Goal: Transaction & Acquisition: Purchase product/service

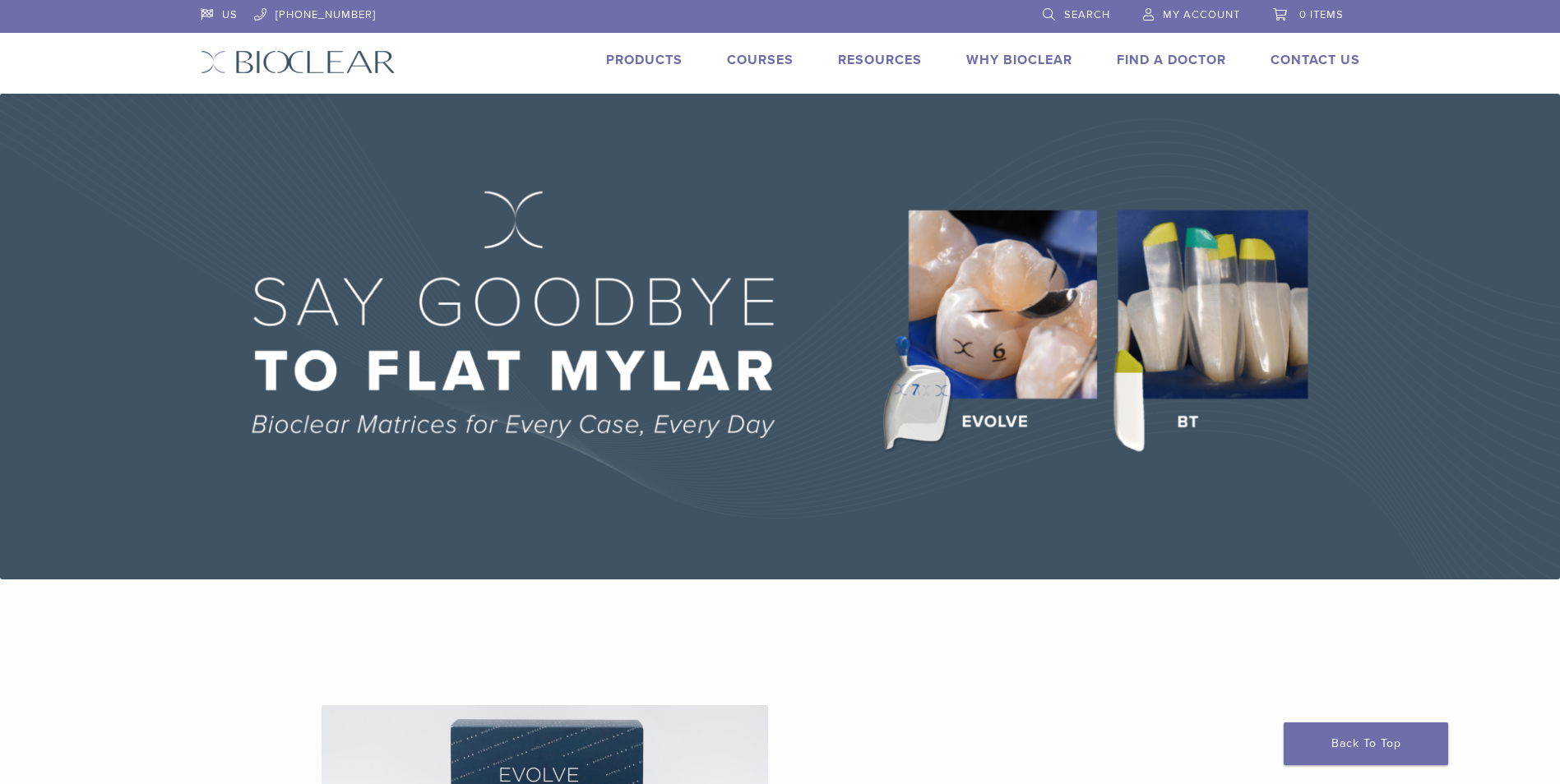
click at [614, 61] on link "Products" at bounding box center [644, 60] width 76 height 17
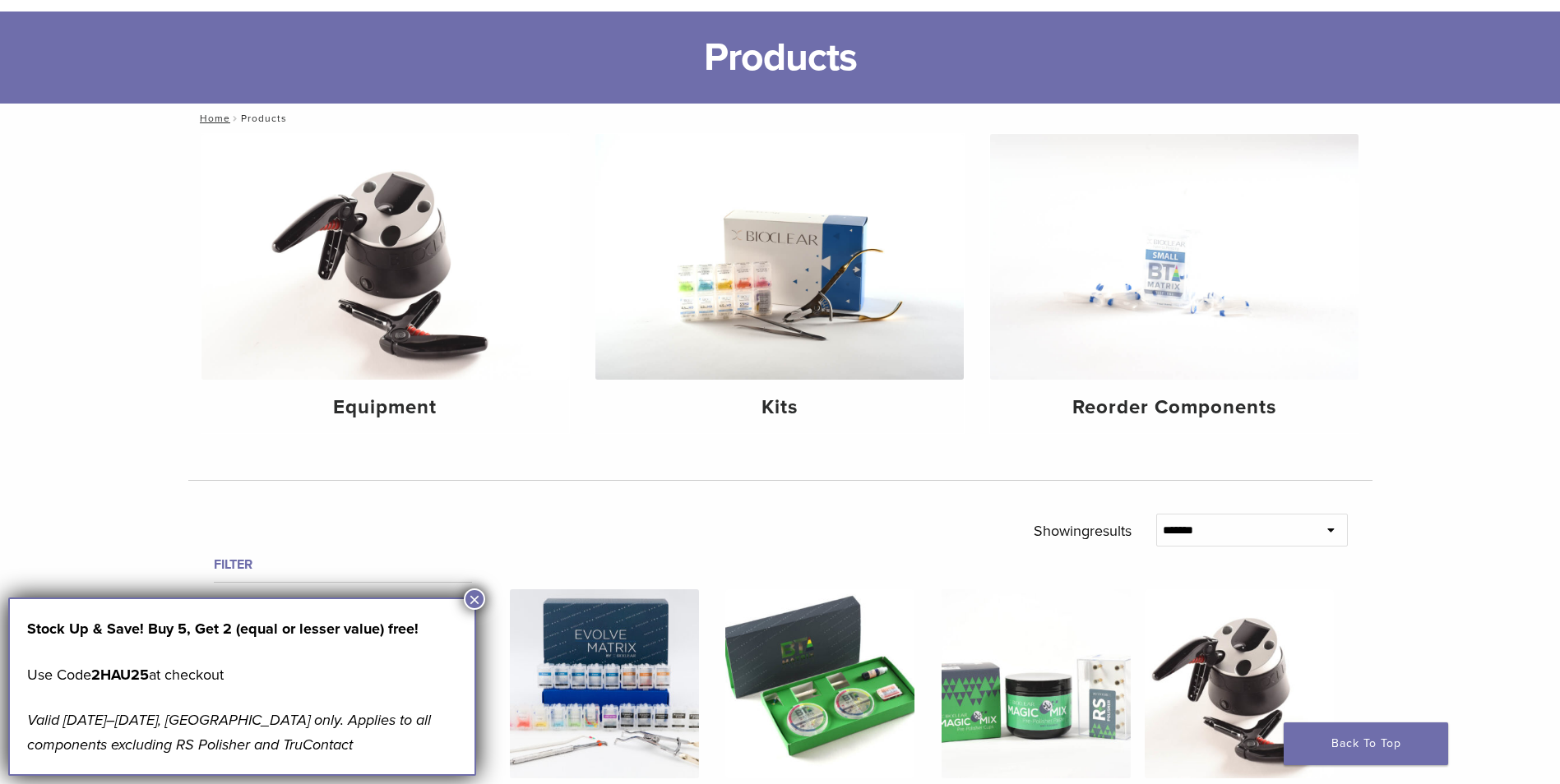
scroll to position [164, 0]
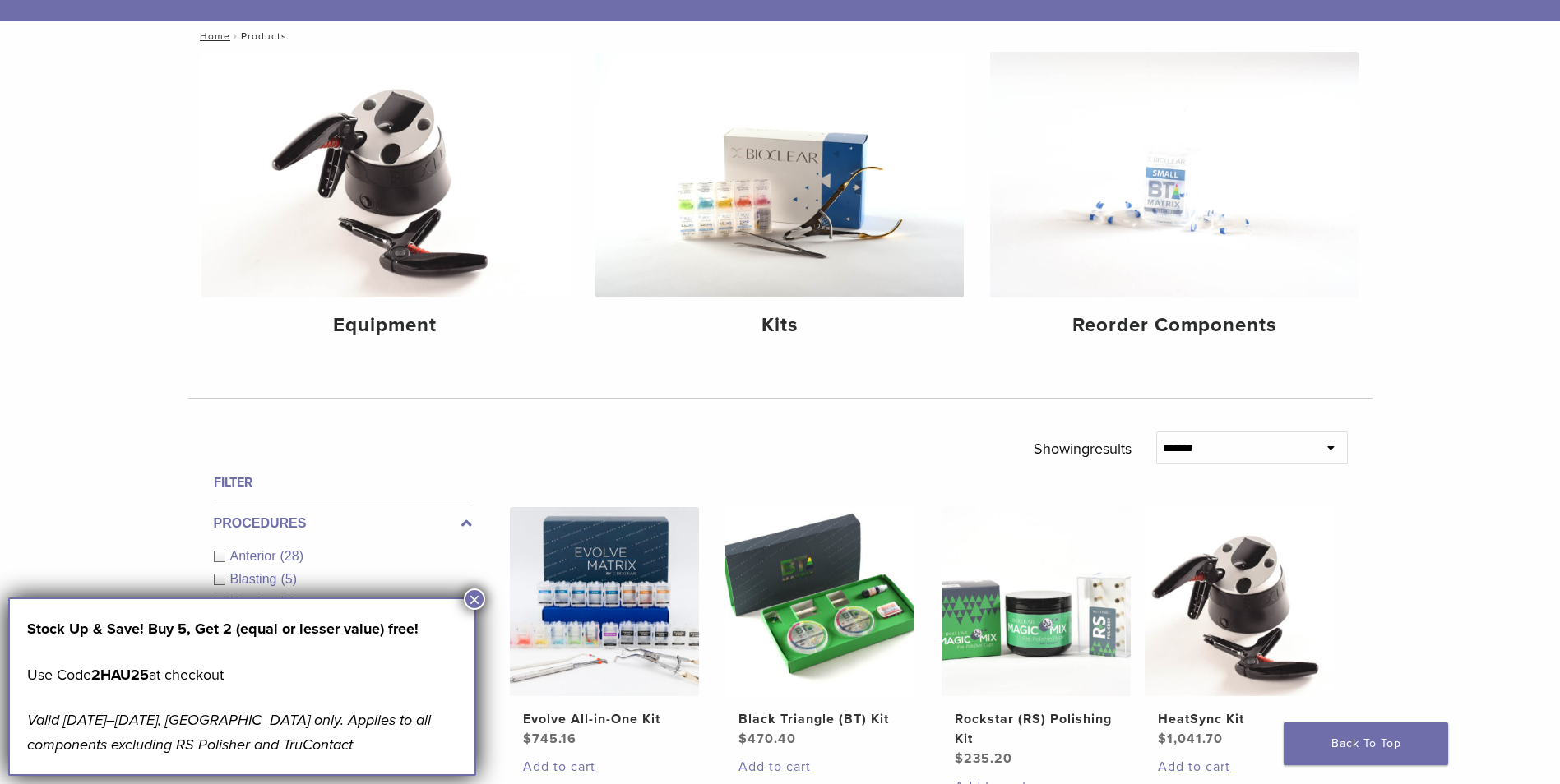
click at [467, 598] on button "×" at bounding box center [474, 599] width 21 height 21
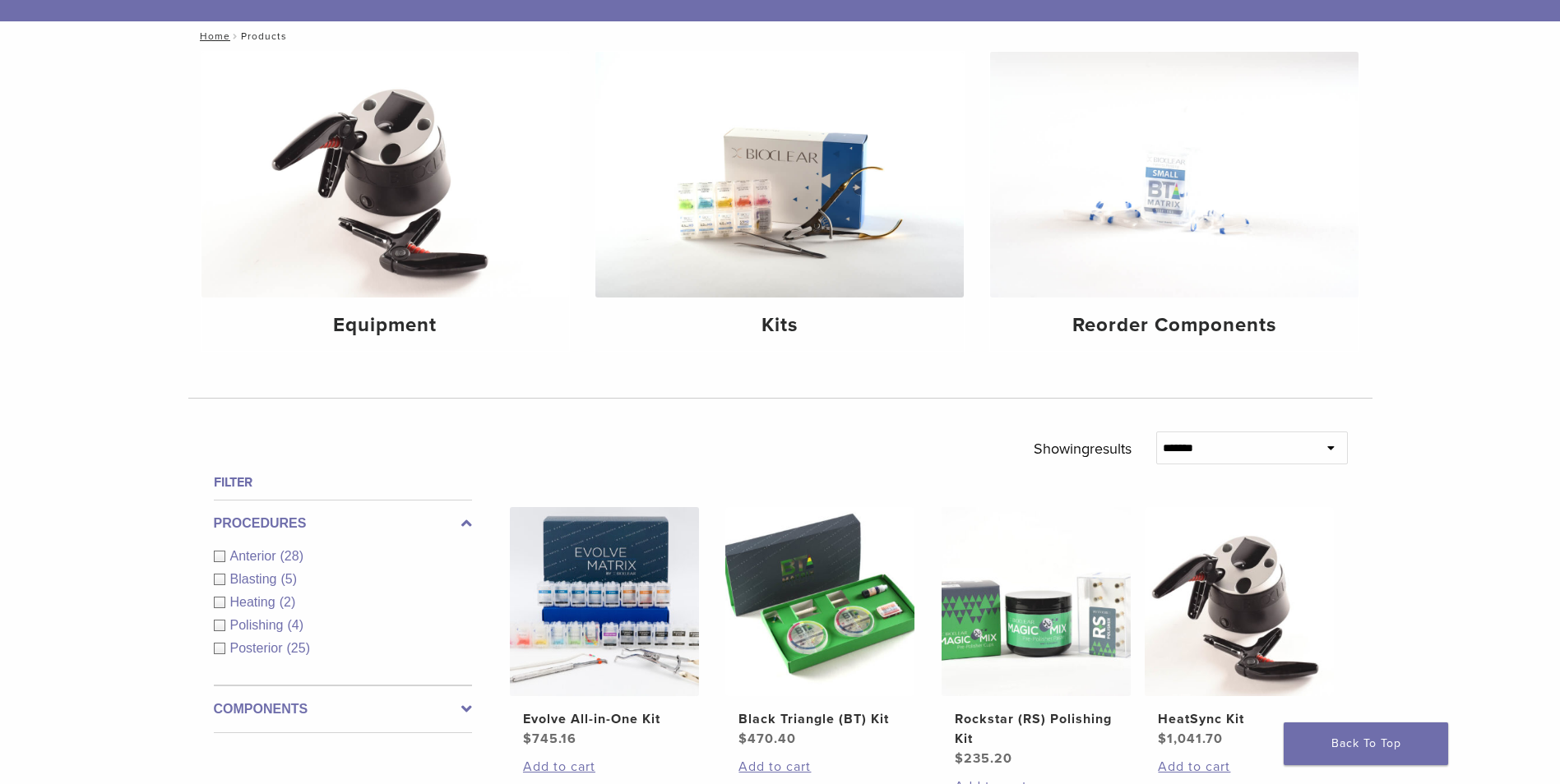
click at [246, 647] on span "Posterior" at bounding box center [259, 647] width 57 height 14
click at [246, 647] on div "Procedures Anterior (28) Blasting (5) Heating (2) Polishing (4) Posterior (25)" at bounding box center [343, 592] width 259 height 186
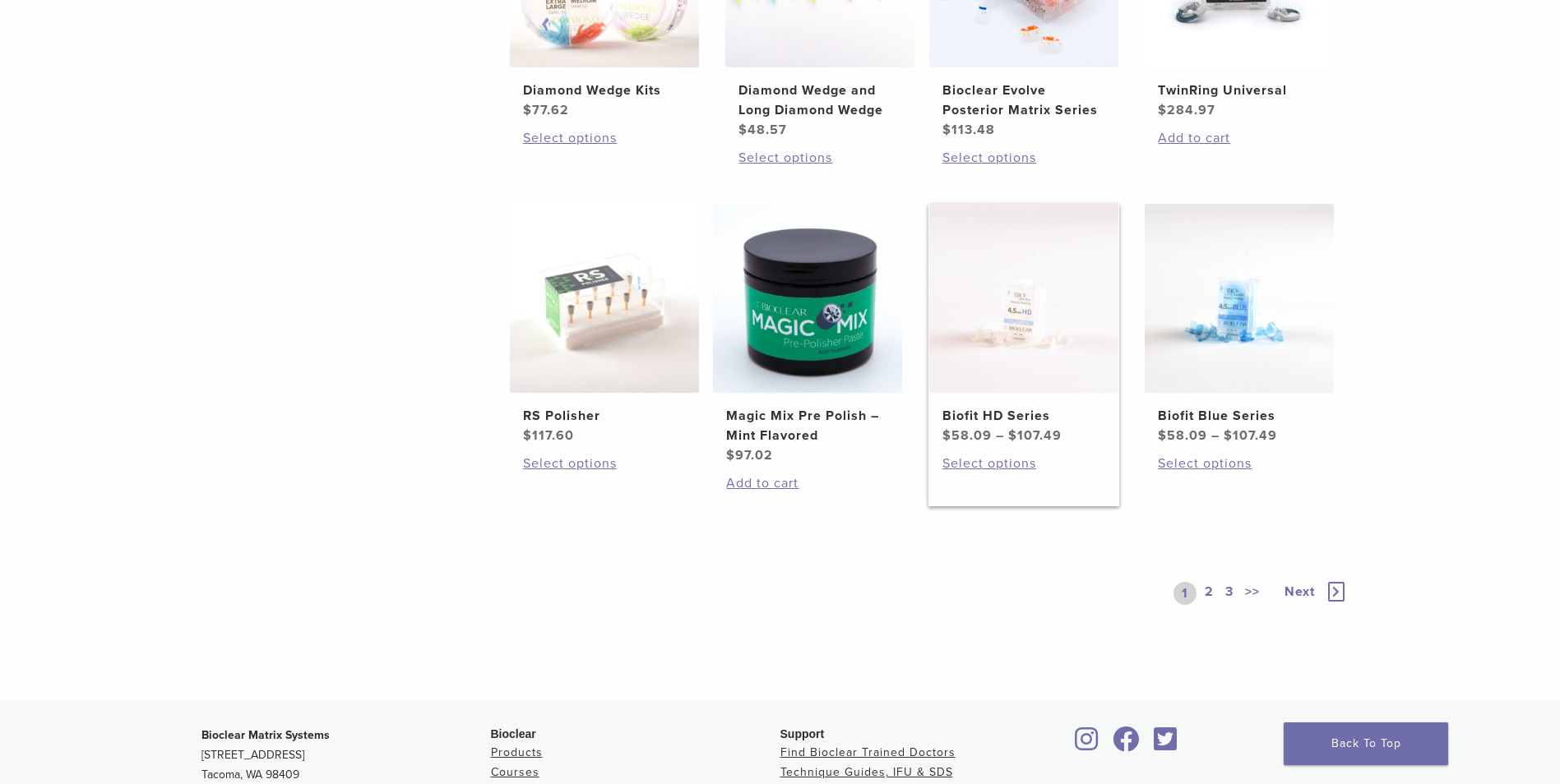
scroll to position [1151, 0]
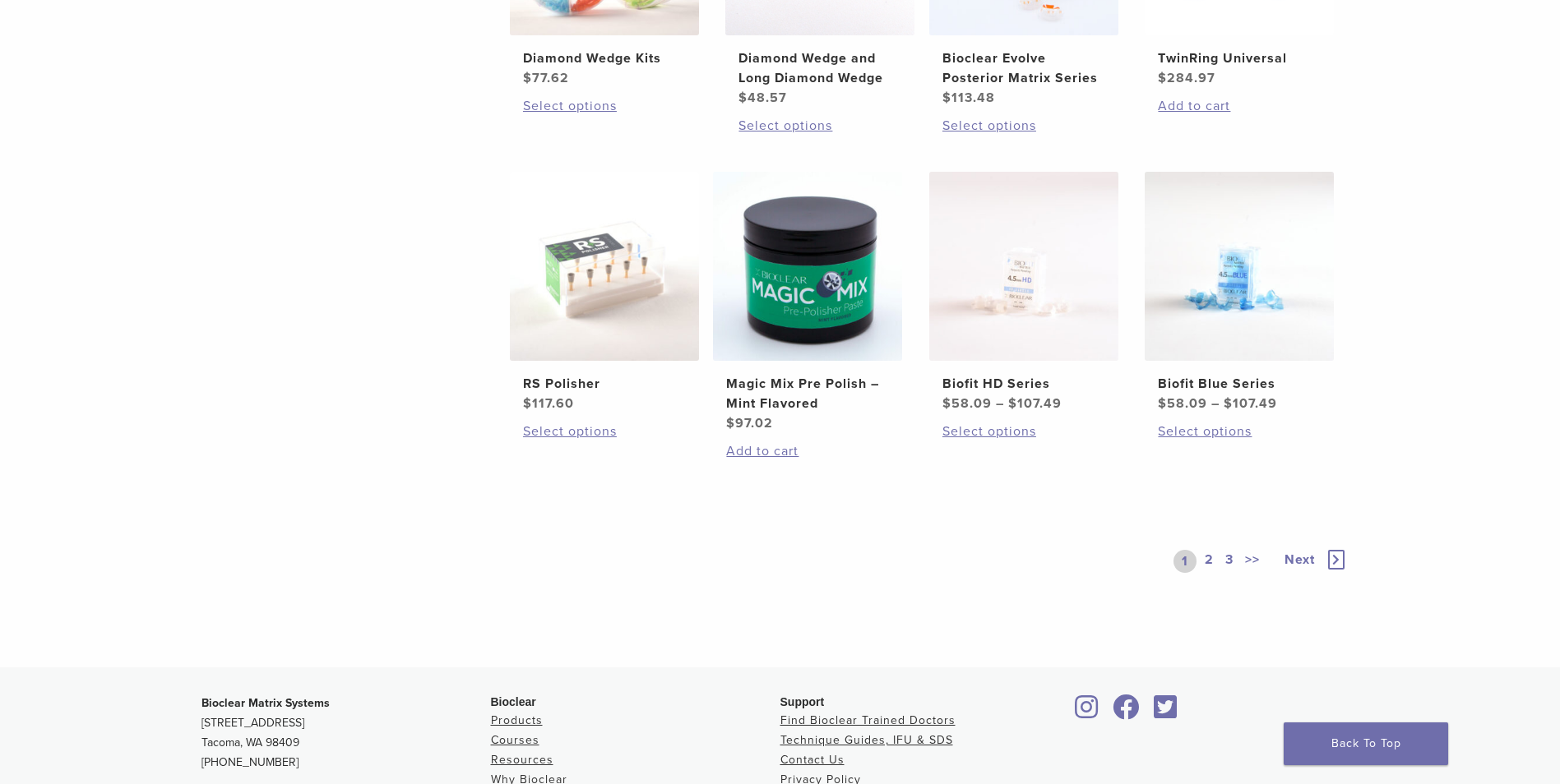
click at [1337, 558] on icon at bounding box center [1336, 560] width 17 height 20
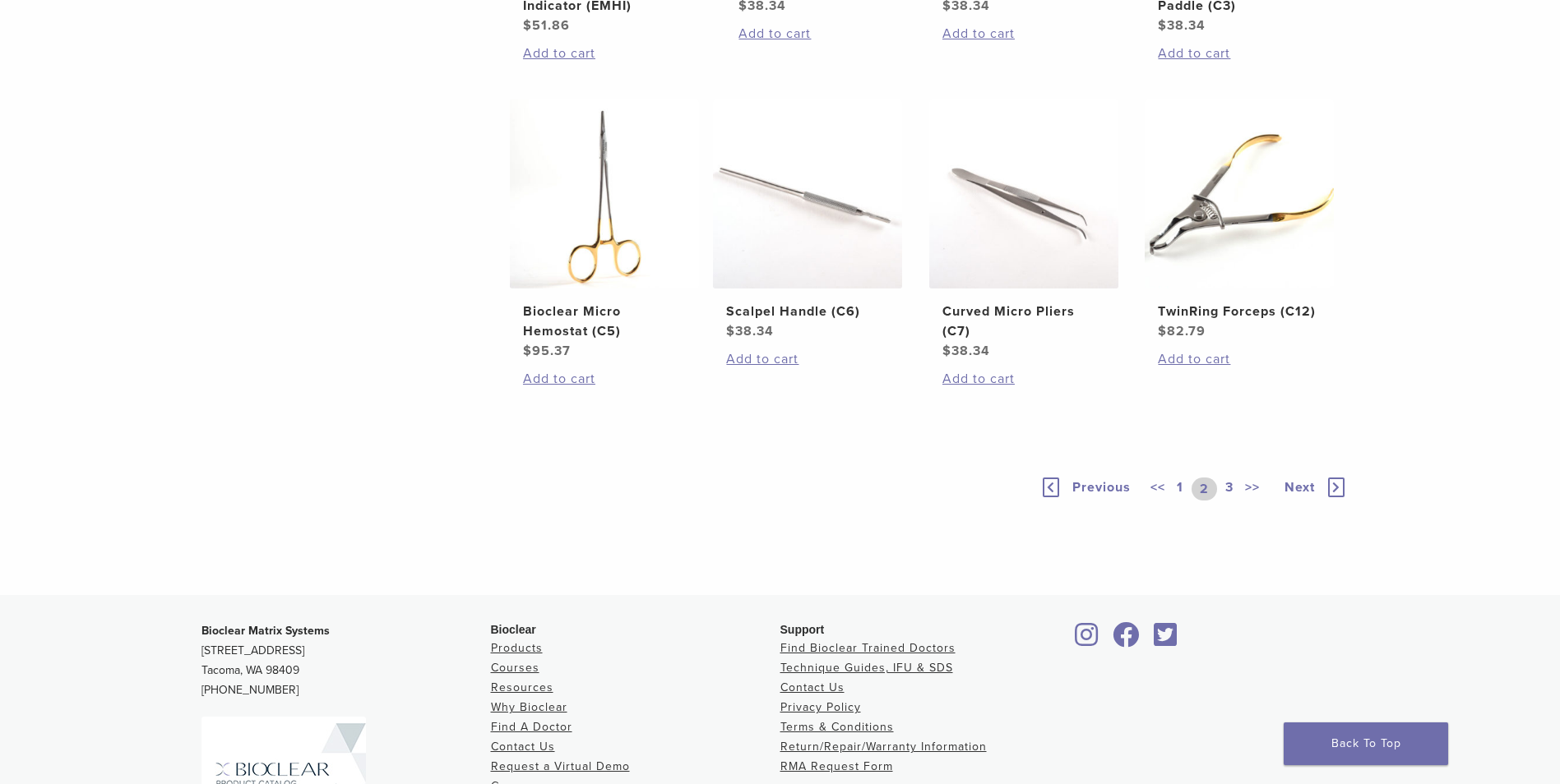
scroll to position [1315, 0]
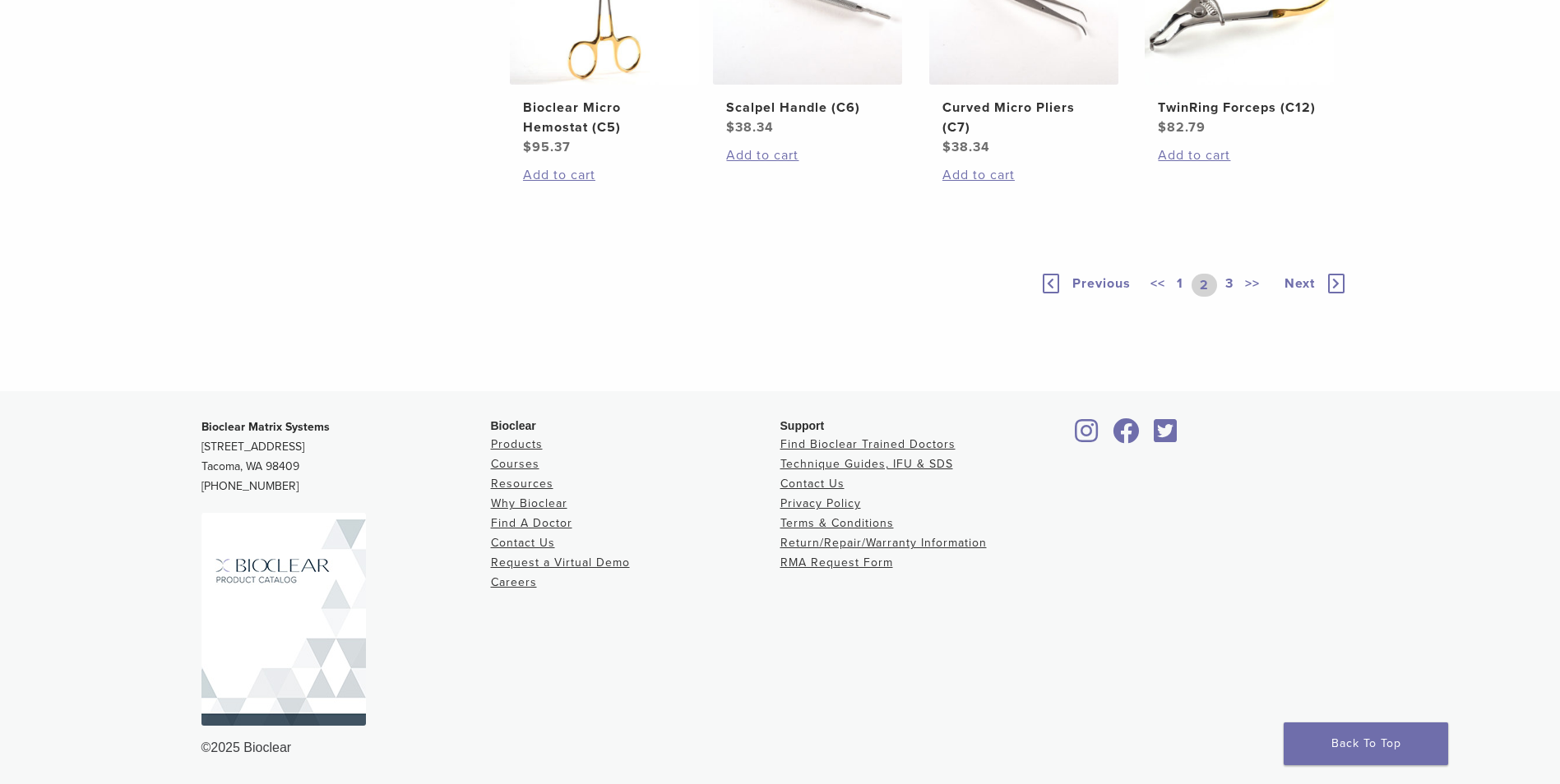
click at [1334, 293] on icon at bounding box center [1336, 284] width 17 height 20
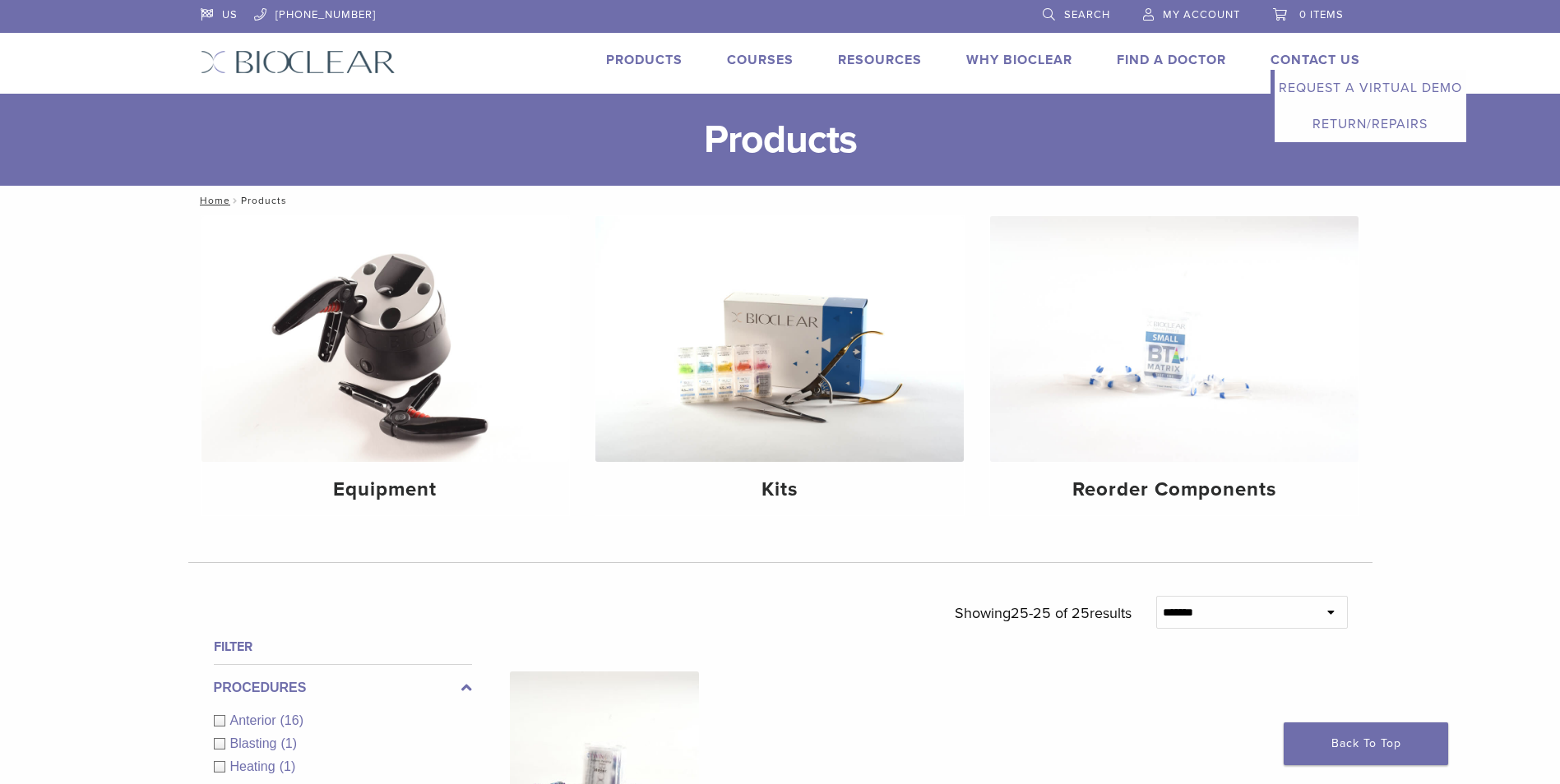
click at [1303, 62] on link "Contact Us" at bounding box center [1315, 60] width 90 height 17
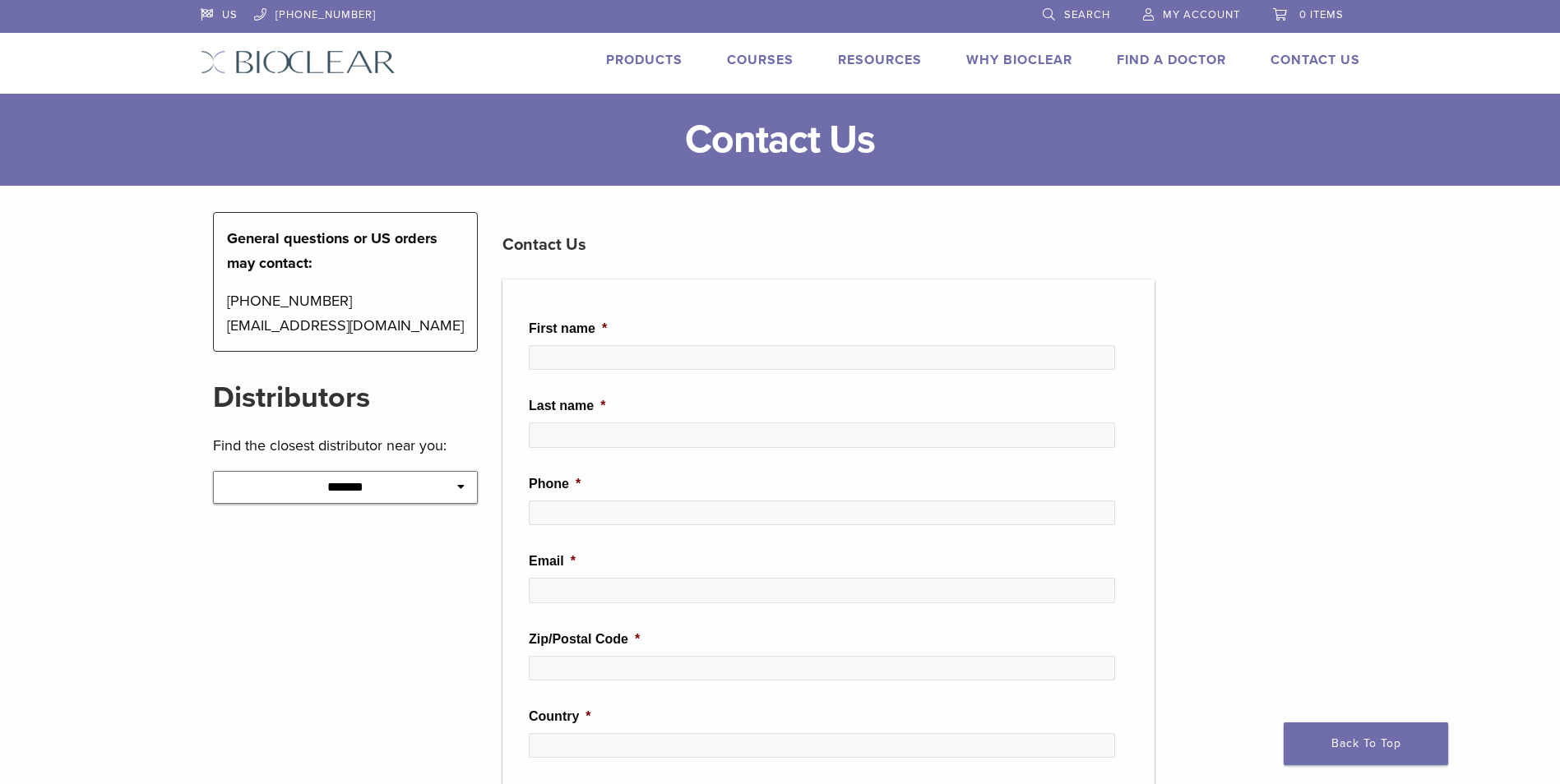
click at [640, 55] on link "Products" at bounding box center [644, 60] width 76 height 17
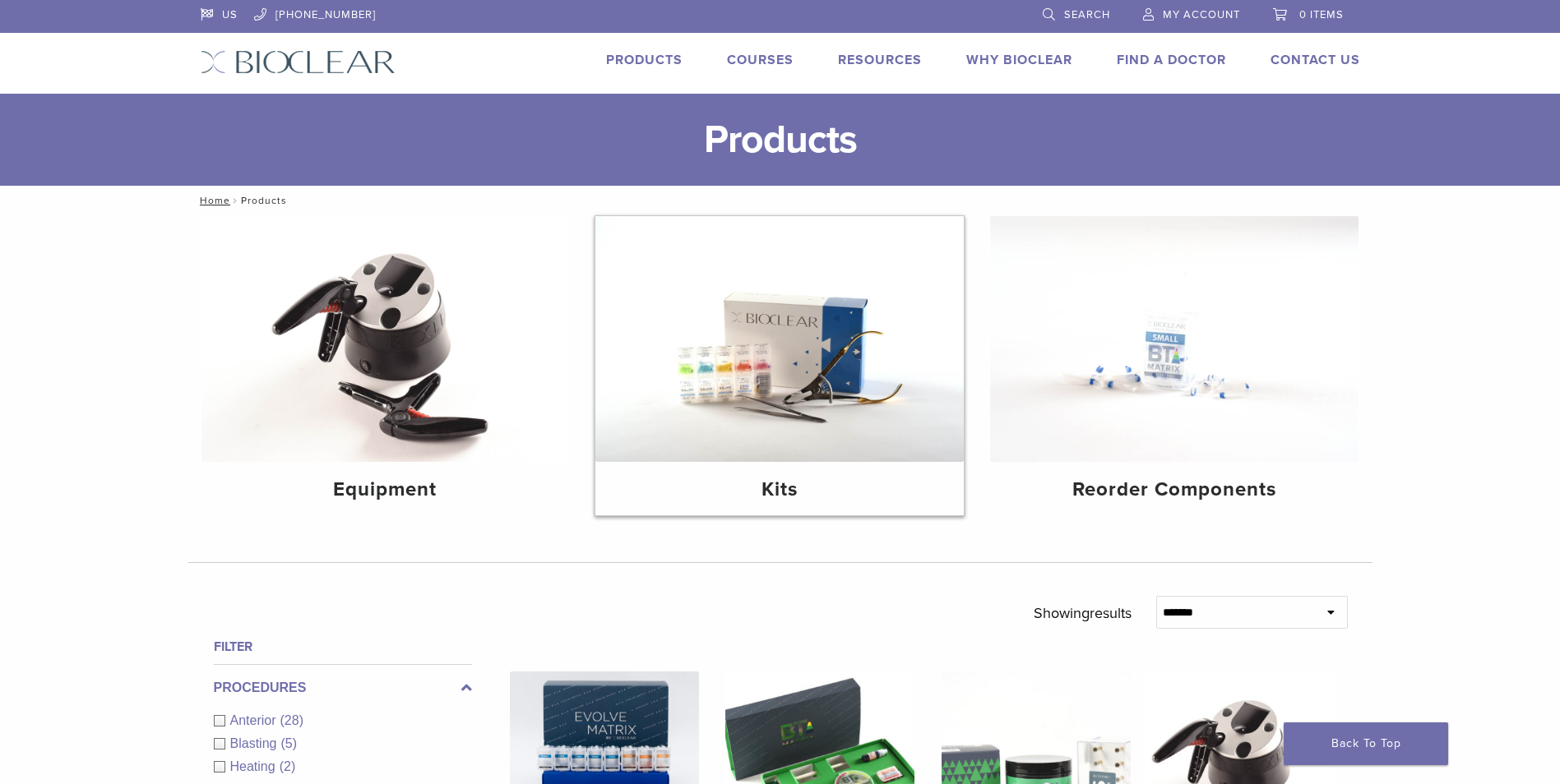
click at [790, 482] on h4 "Kits" at bounding box center [779, 490] width 342 height 29
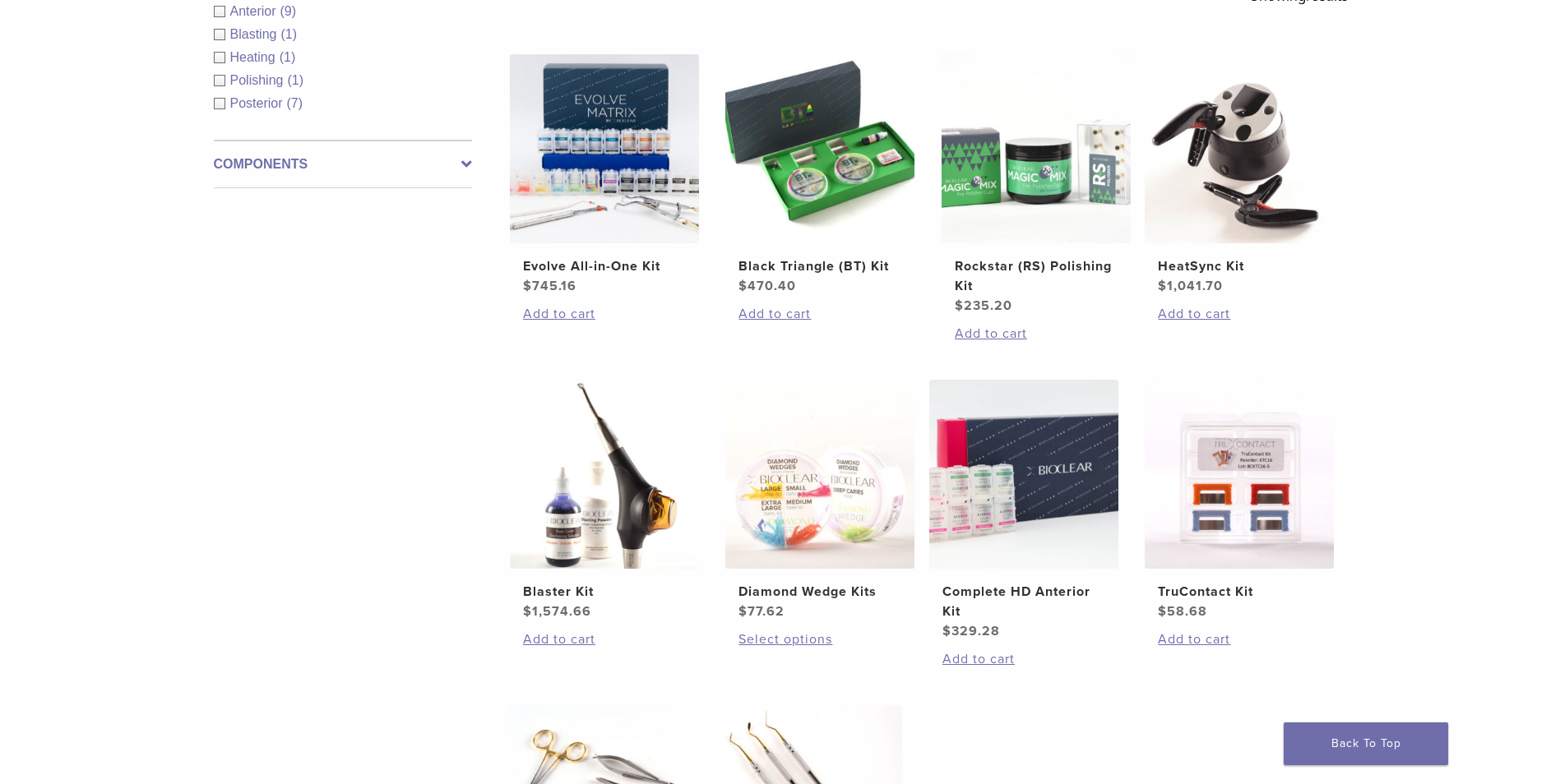
scroll to position [247, 0]
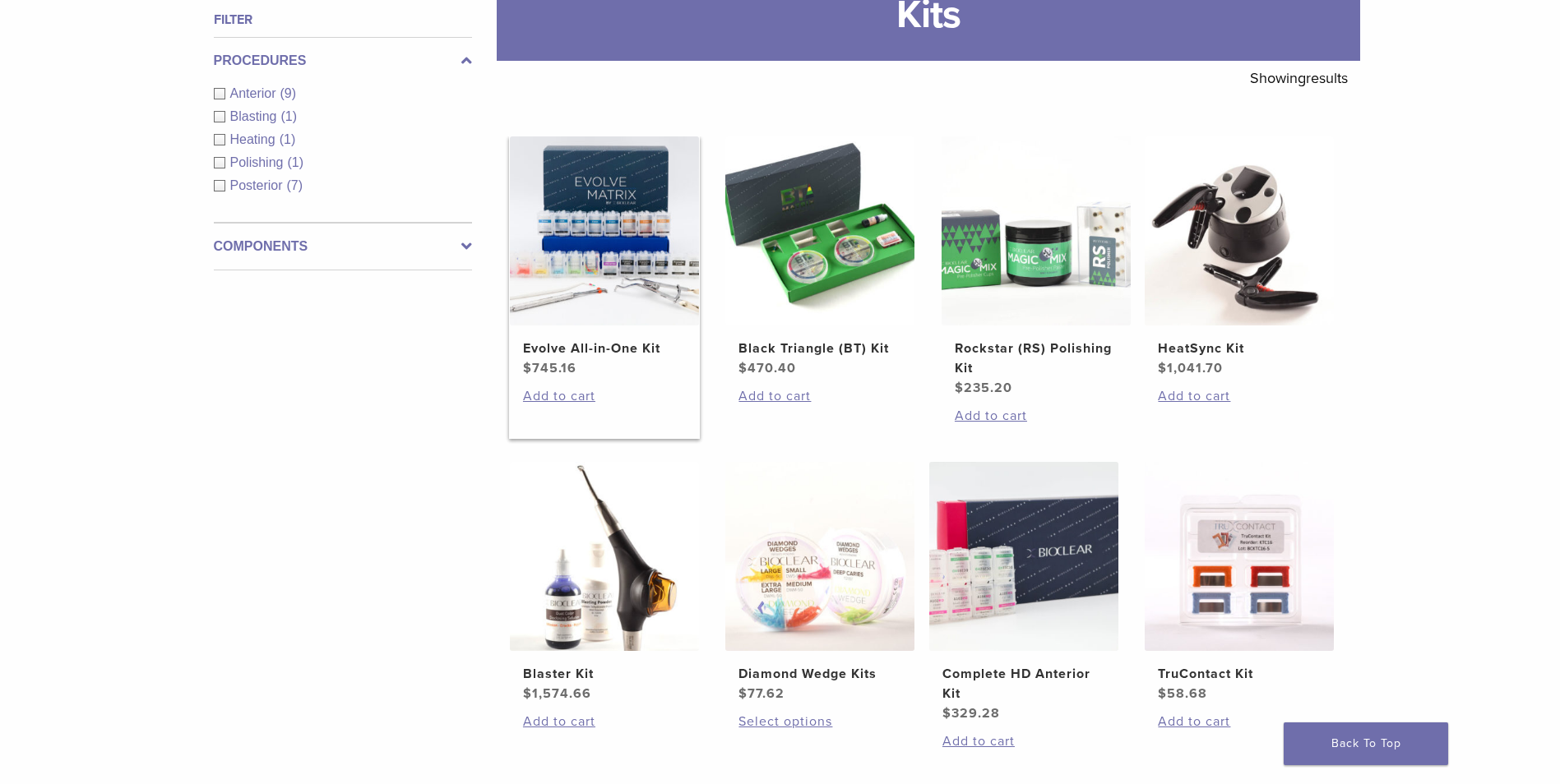
click at [622, 290] on img at bounding box center [604, 231] width 189 height 189
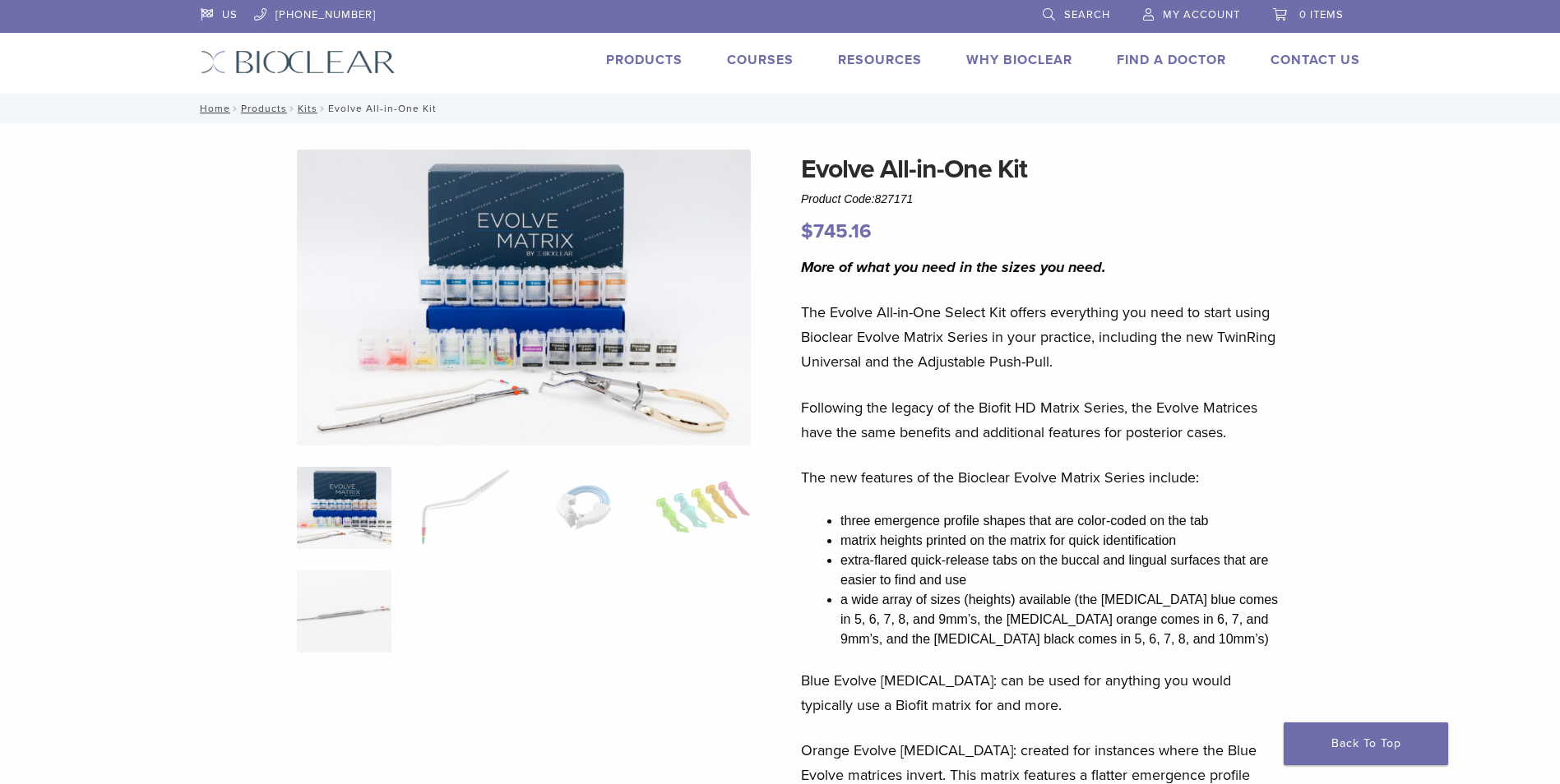
click at [614, 60] on link "Products" at bounding box center [644, 60] width 76 height 17
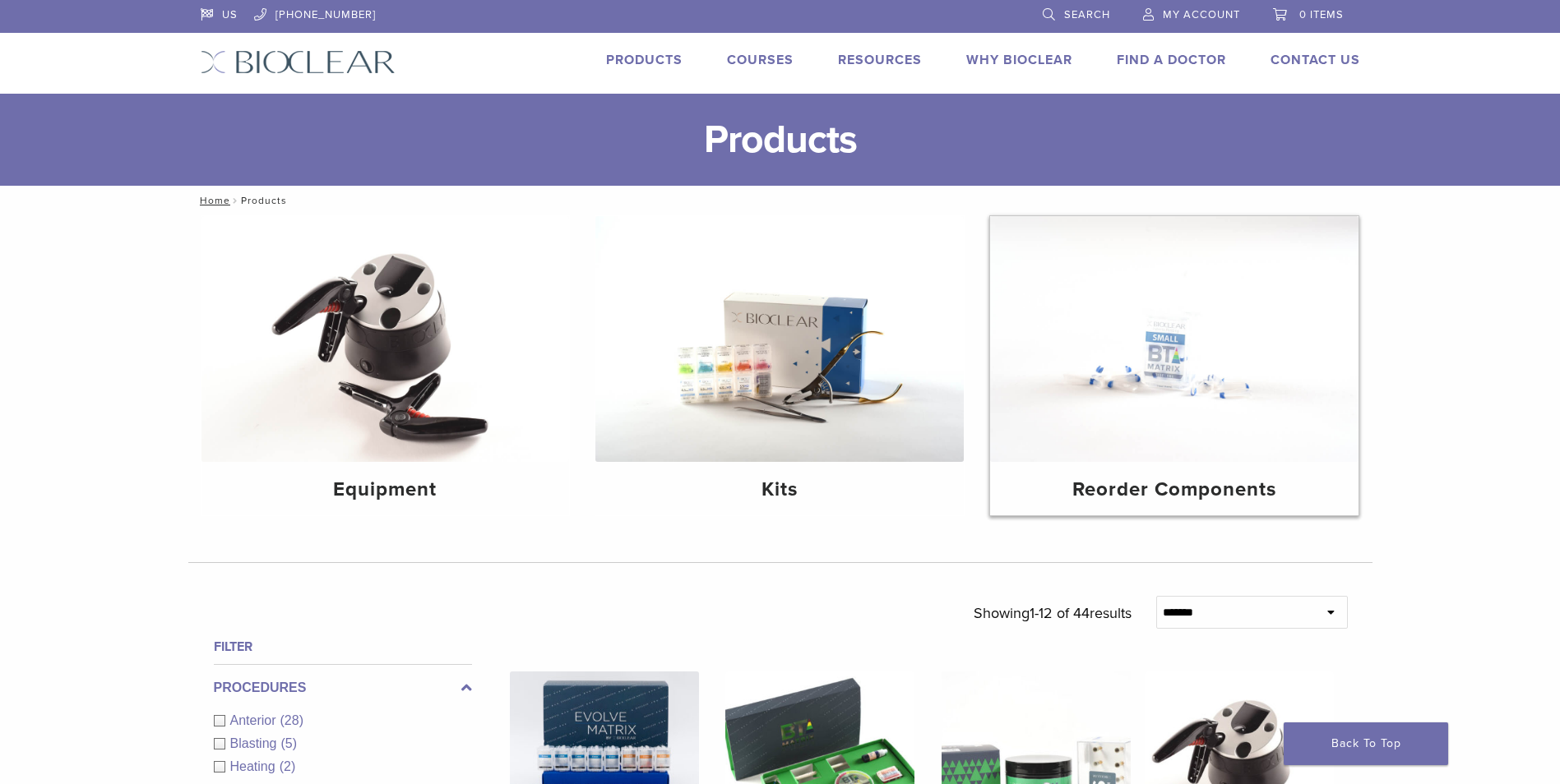
click at [1093, 484] on h4 "Reorder Components" at bounding box center [1174, 490] width 342 height 29
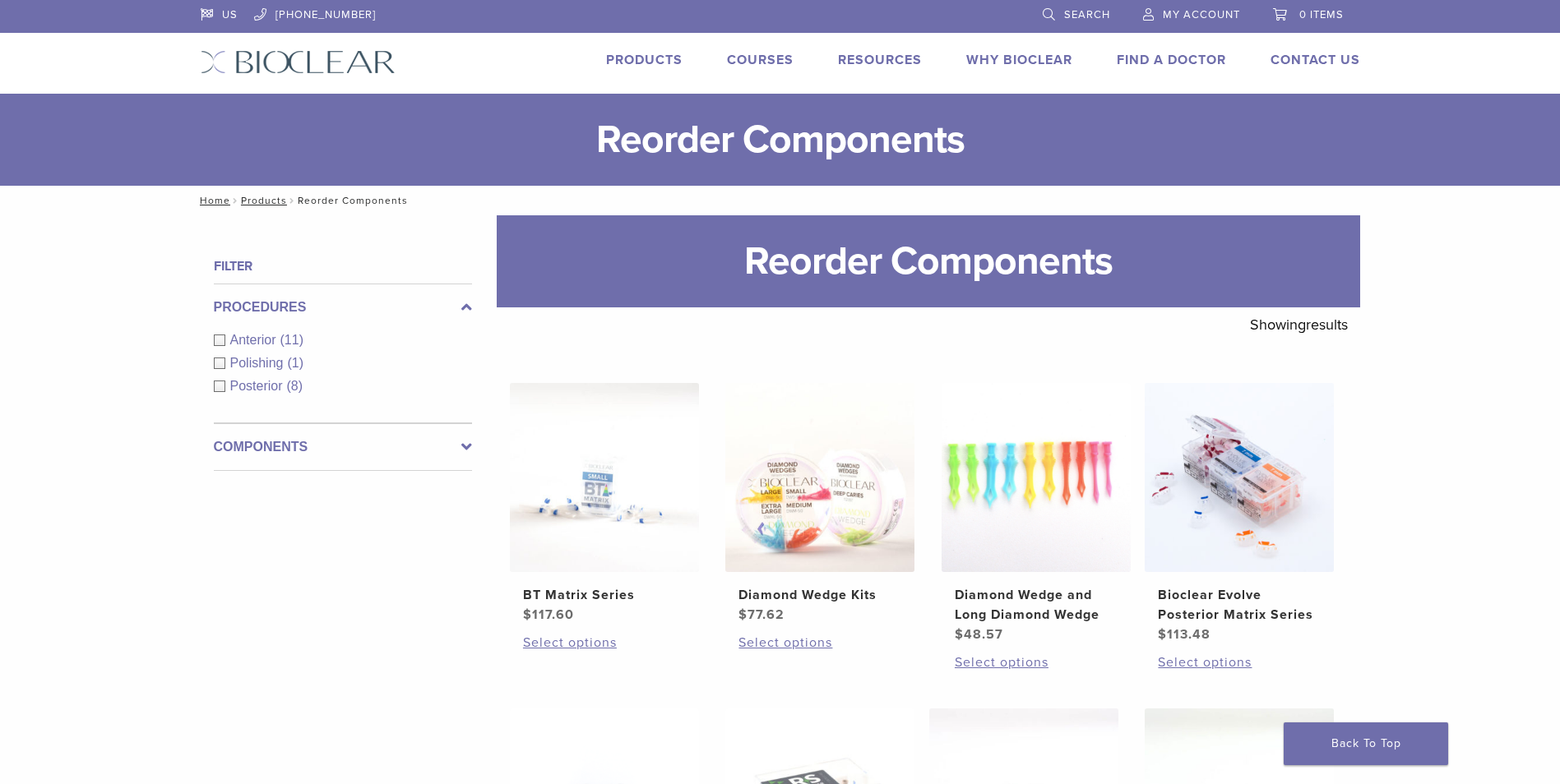
click at [456, 449] on label "Components" at bounding box center [343, 447] width 259 height 20
click at [267, 390] on span "Matrix Bands" at bounding box center [271, 387] width 81 height 14
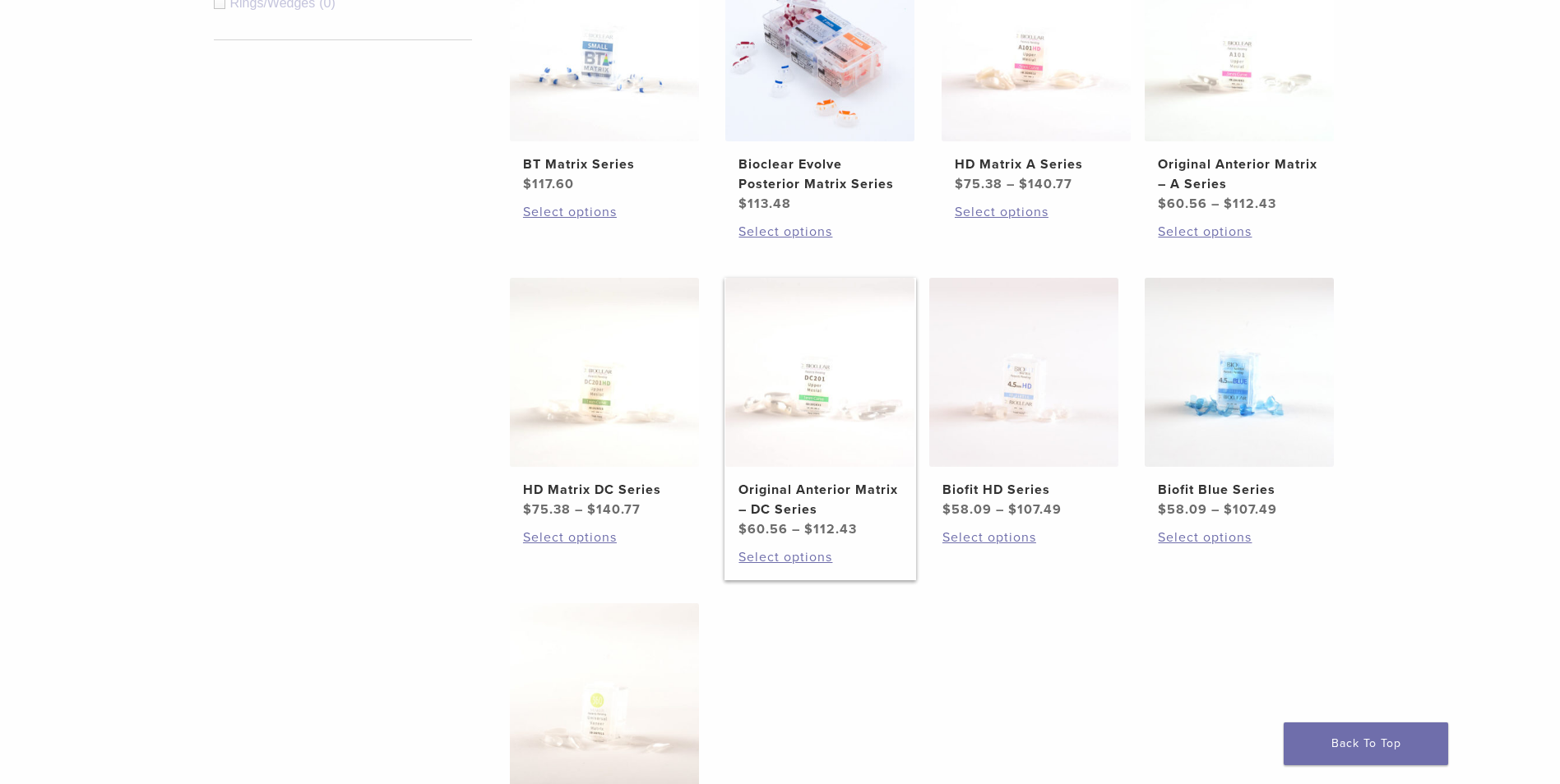
scroll to position [329, 0]
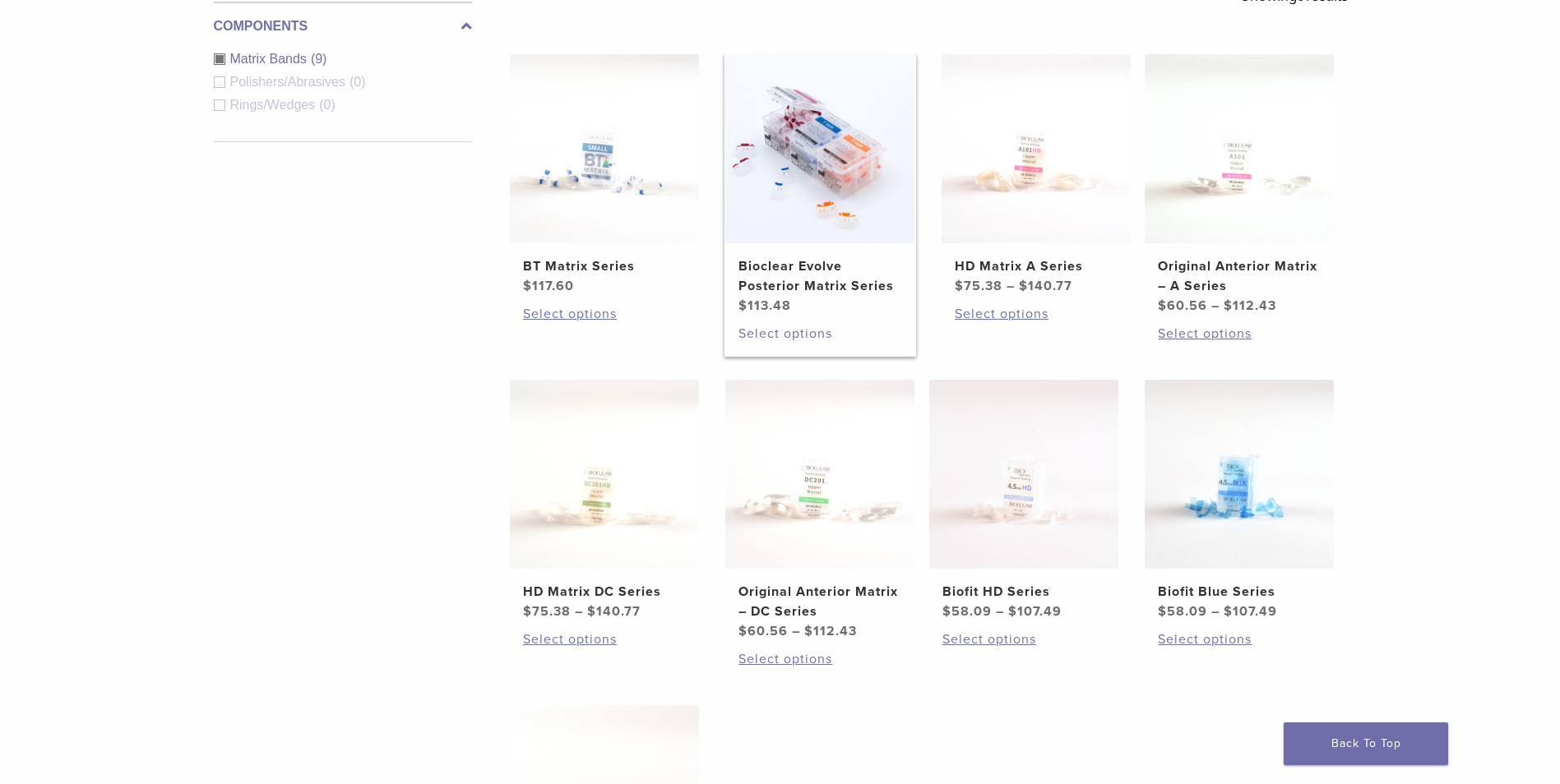
click at [765, 337] on link "Select options" at bounding box center [820, 334] width 163 height 20
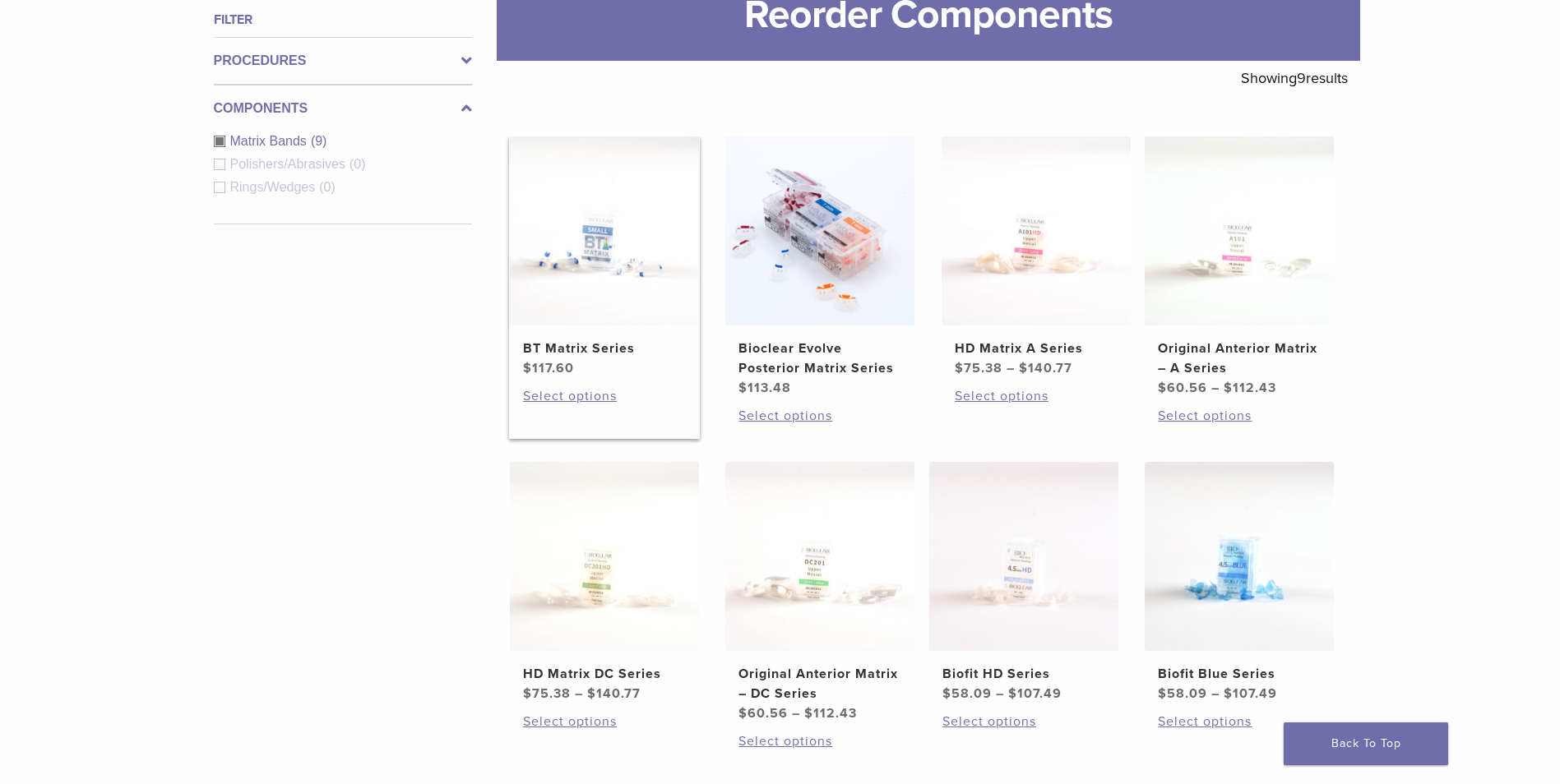
click at [552, 342] on h2 "BT Matrix Series" at bounding box center [604, 348] width 163 height 20
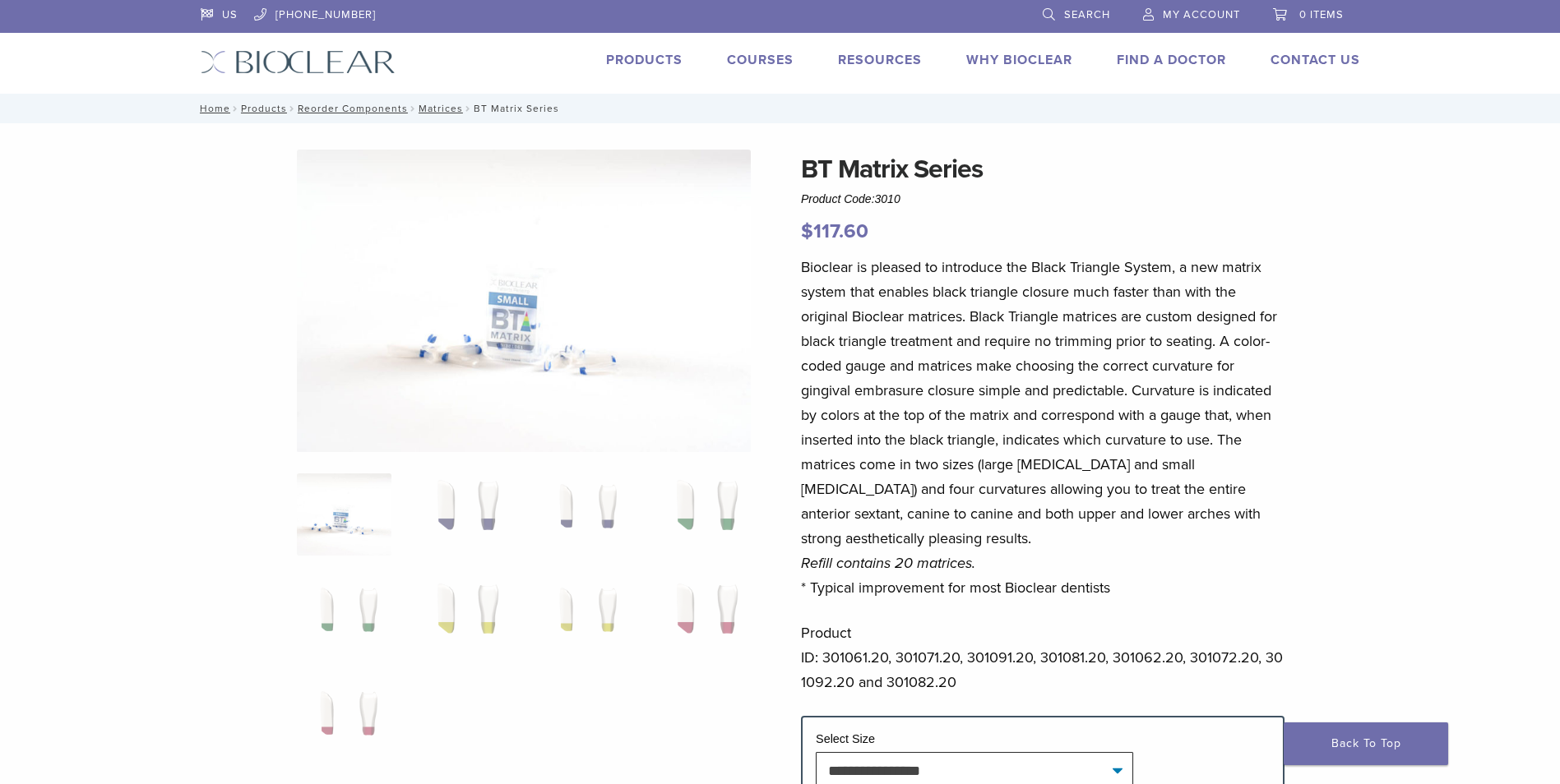
click at [1002, 58] on link "Why Bioclear" at bounding box center [1019, 60] width 106 height 17
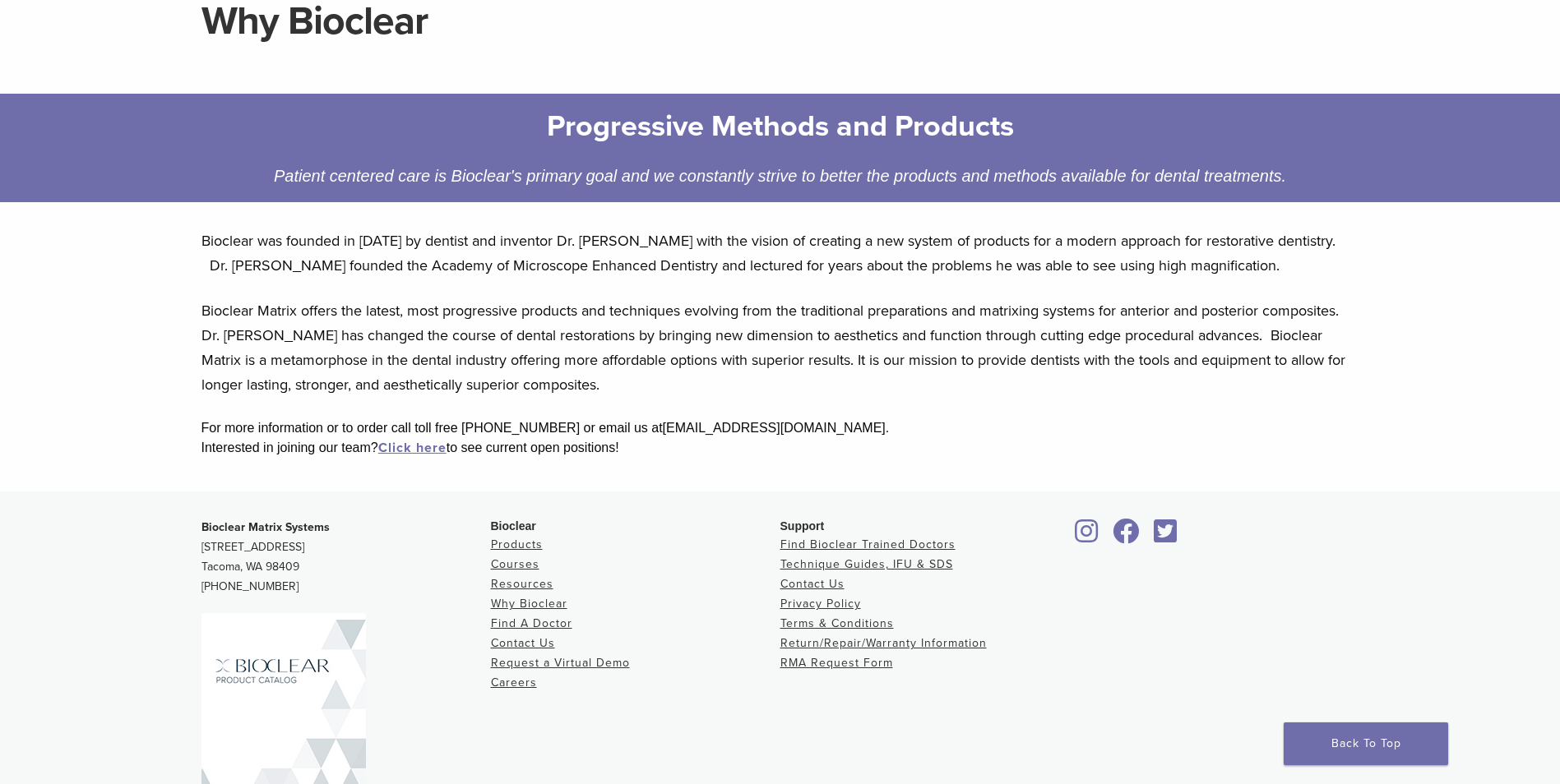
scroll to position [164, 0]
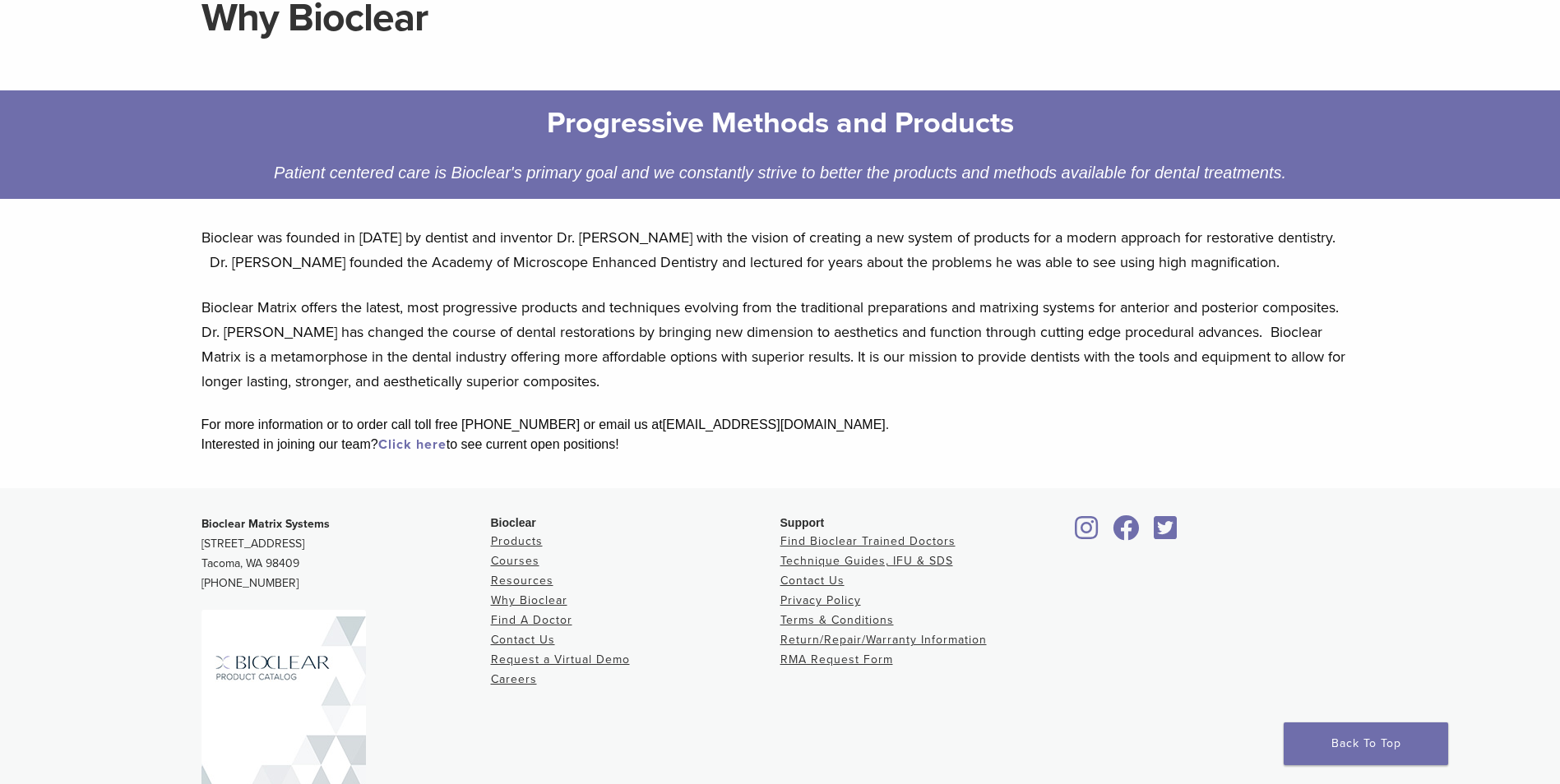
click at [438, 442] on link "Click here" at bounding box center [412, 445] width 68 height 17
